Goal: Transaction & Acquisition: Purchase product/service

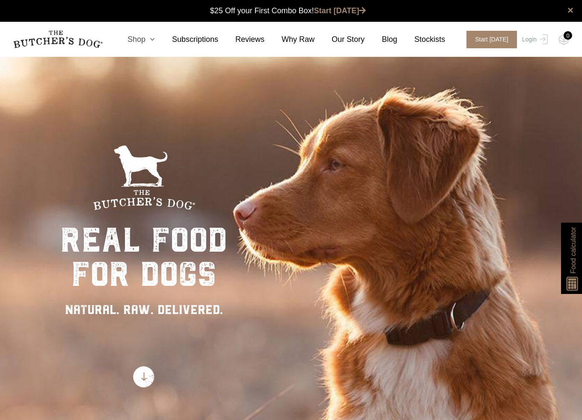
click at [155, 39] on icon at bounding box center [149, 39] width 9 height 8
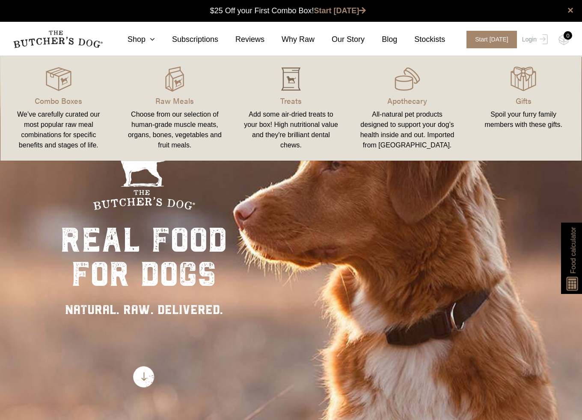
click at [288, 84] on img at bounding box center [291, 79] width 26 height 26
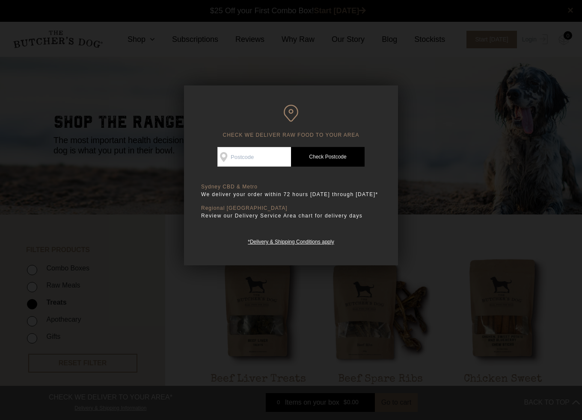
click at [259, 160] on input "Check Availability At" at bounding box center [254, 157] width 74 height 20
type input "2043"
click at [349, 154] on link "Check Postcode" at bounding box center [328, 157] width 74 height 20
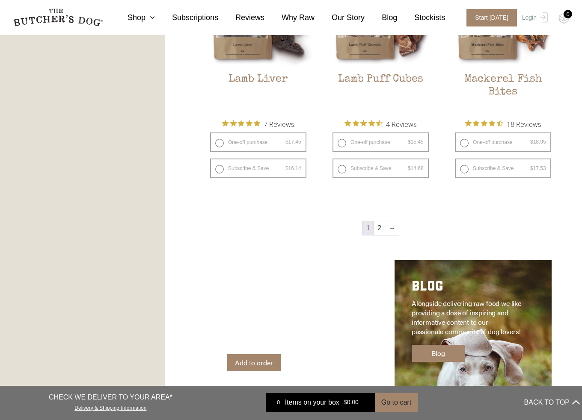
scroll to position [1026, 0]
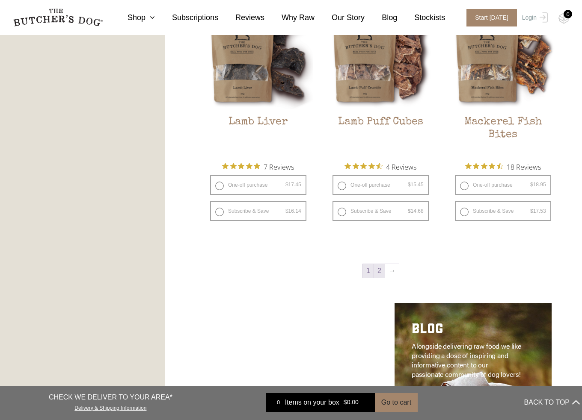
click at [384, 272] on link "2" at bounding box center [379, 271] width 11 height 14
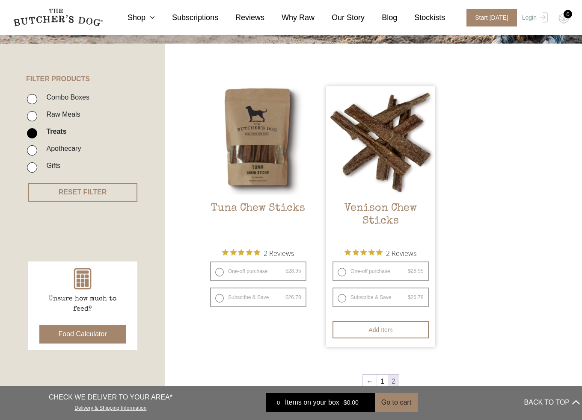
scroll to position [257, 0]
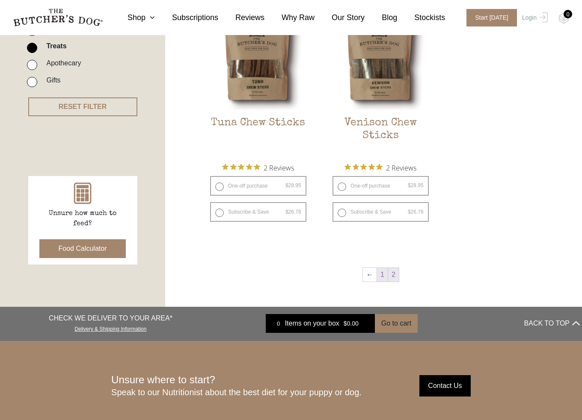
click at [382, 277] on link "1" at bounding box center [382, 275] width 11 height 14
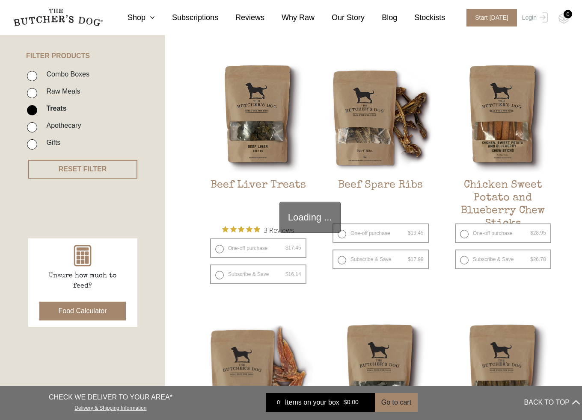
scroll to position [193, 0]
